Goal: Task Accomplishment & Management: Use online tool/utility

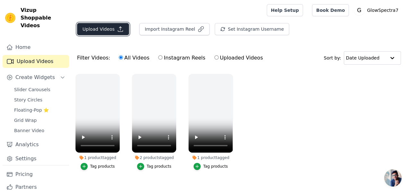
click at [103, 30] on button "Upload Videos" at bounding box center [103, 29] width 52 height 12
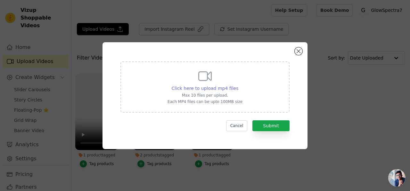
click at [217, 88] on span "Click here to upload mp4 files" at bounding box center [205, 88] width 67 height 5
click at [238, 85] on input "Click here to upload mp4 files Max 10 files per upload. Each MP4 files can be u…" at bounding box center [238, 85] width 0 height 0
type input "C:\fakepath\Glowspectra 7 LED Face Mask (2).mp4"
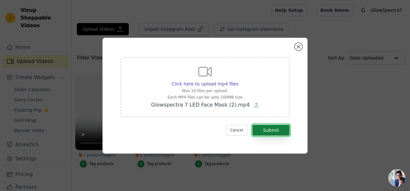
click at [270, 130] on button "Submit" at bounding box center [271, 130] width 37 height 11
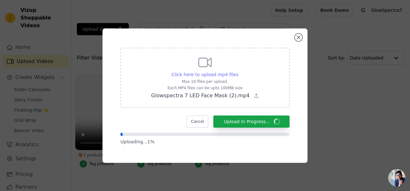
click at [203, 74] on span "Click here to upload mp4 files" at bounding box center [205, 74] width 67 height 5
click at [238, 71] on input "Click here to upload mp4 files Max 10 files per upload. Each MP4 files can be u…" at bounding box center [238, 71] width 0 height 0
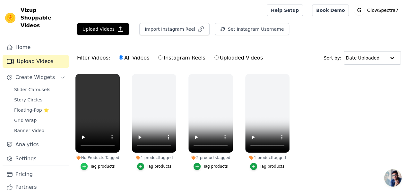
click at [86, 164] on icon "button" at bounding box center [84, 166] width 4 height 4
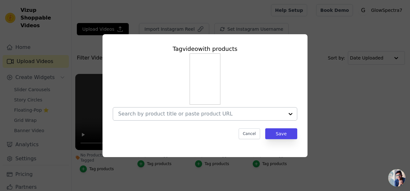
click at [185, 115] on input "No Products Tagged Tag video with products Cancel Save Tag products" at bounding box center [201, 114] width 166 height 6
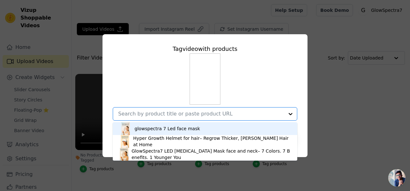
click at [177, 130] on div "glowspectra 7 Led face mask" at bounding box center [167, 129] width 65 height 6
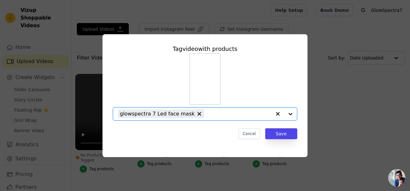
click at [231, 114] on input "No Products Tagged Tag video with products Option glowspectra 7 Led face mask, …" at bounding box center [239, 114] width 64 height 6
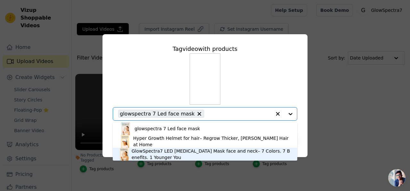
click at [174, 151] on div "GlowSpectra7 LED [MEDICAL_DATA] Mask face and neck– 7 Colors. 7 Benefits. 1 You…" at bounding box center [211, 154] width 159 height 13
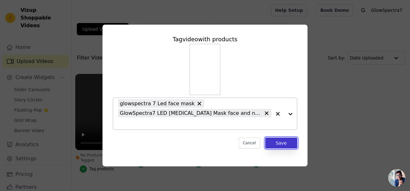
click at [278, 146] on button "Save" at bounding box center [281, 143] width 32 height 11
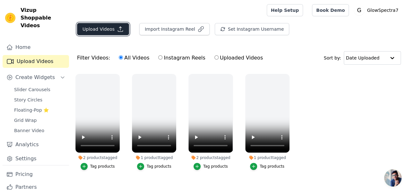
click at [98, 28] on button "Upload Videos" at bounding box center [103, 29] width 52 height 12
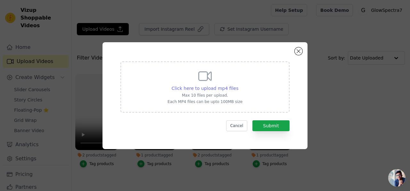
click at [217, 88] on span "Click here to upload mp4 files" at bounding box center [205, 88] width 67 height 5
click at [238, 85] on input "Click here to upload mp4 files Max 10 files per upload. Each MP4 files can be u…" at bounding box center [238, 85] width 0 height 0
type input "C:\fakepath\glowspectra 7 Led face mask.mp4"
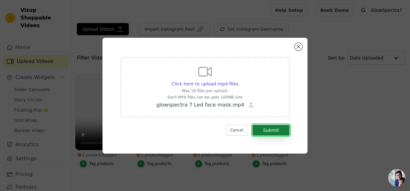
click at [270, 130] on button "Submit" at bounding box center [271, 130] width 37 height 11
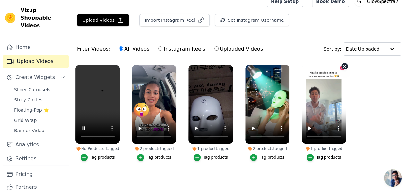
scroll to position [9, 0]
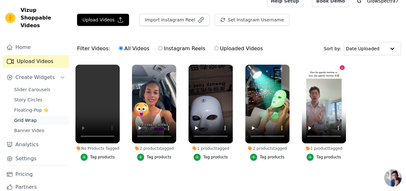
click at [25, 117] on span "Grid Wrap" at bounding box center [25, 120] width 22 height 6
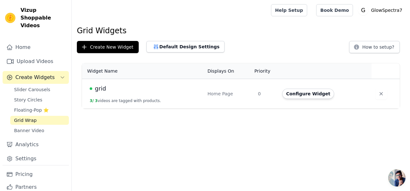
click at [296, 99] on td "Configure Widget" at bounding box center [325, 94] width 93 height 30
click at [299, 97] on button "Configure Widget" at bounding box center [308, 94] width 52 height 10
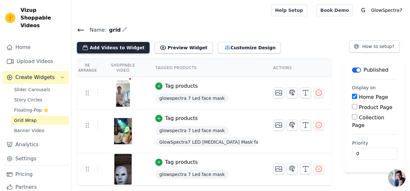
click at [132, 48] on button "Add Videos to Widget" at bounding box center [113, 48] width 73 height 12
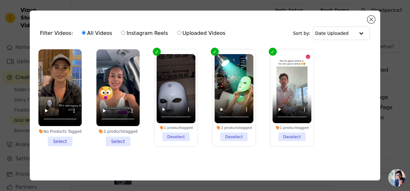
click at [106, 143] on li "2 products tagged Select" at bounding box center [117, 97] width 43 height 97
click at [0, 0] on input "2 products tagged Select" at bounding box center [0, 0] width 0 height 0
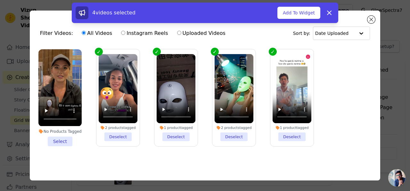
click at [59, 141] on li "No Products Tagged Select" at bounding box center [59, 97] width 43 height 97
click at [0, 0] on input "No Products Tagged Select" at bounding box center [0, 0] width 0 height 0
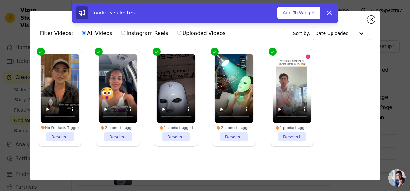
click at [396, 113] on div "Filter Videos: All Videos Instagram Reels Uploaded Videos Sort by: Date Uploade…" at bounding box center [205, 95] width 390 height 190
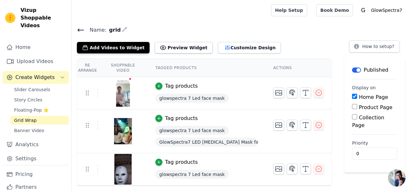
click at [311, 46] on div "Add Videos to Widget Preview Widget Customize Design How to setup?" at bounding box center [241, 46] width 328 height 14
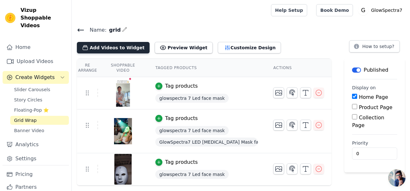
click at [99, 49] on button "Add Videos to Widget" at bounding box center [113, 48] width 73 height 12
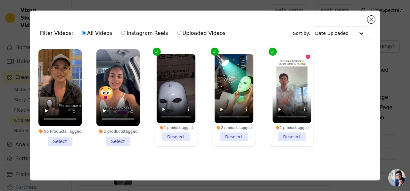
click at [65, 142] on li "No Products Tagged Select" at bounding box center [59, 97] width 43 height 97
click at [0, 0] on input "No Products Tagged Select" at bounding box center [0, 0] width 0 height 0
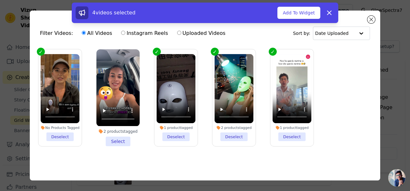
click at [118, 140] on li "2 products tagged Select" at bounding box center [117, 97] width 43 height 97
click at [0, 0] on input "2 products tagged Select" at bounding box center [0, 0] width 0 height 0
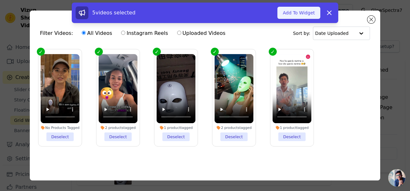
click at [303, 13] on button "Add To Widget" at bounding box center [299, 13] width 43 height 12
